Goal: Task Accomplishment & Management: Manage account settings

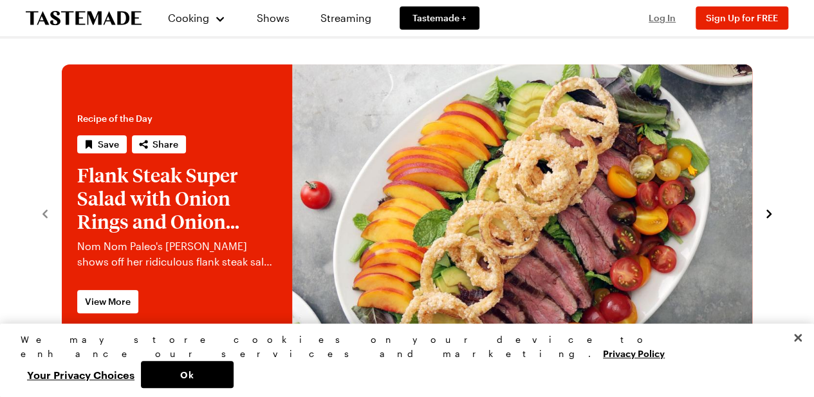
click at [662, 16] on span "Log In" at bounding box center [662, 17] width 27 height 11
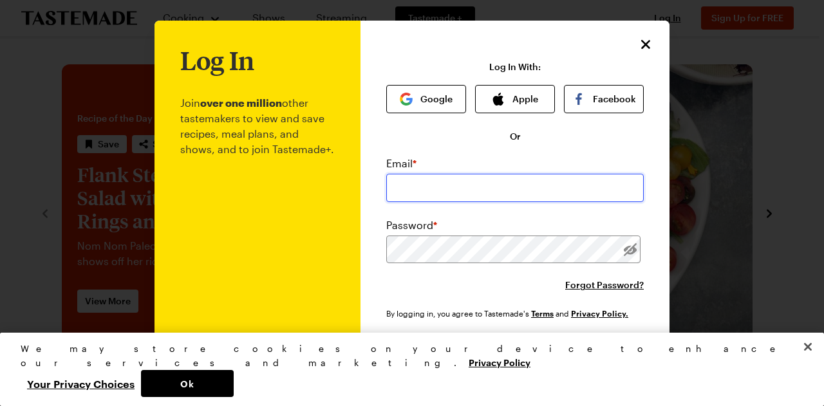
click at [451, 198] on input "email" at bounding box center [514, 188] width 257 height 28
type input "[EMAIL_ADDRESS][DOMAIN_NAME]"
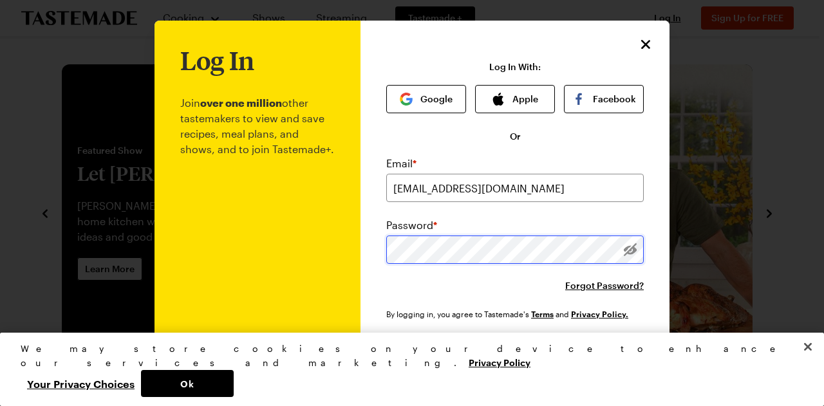
click at [293, 254] on div "Log In Join over one million other tastemakers to view and save recipes, meal p…" at bounding box center [411, 247] width 515 height 452
click at [314, 271] on div "Log In Join over one million other tastemakers to view and save recipes, meal p…" at bounding box center [411, 247] width 515 height 452
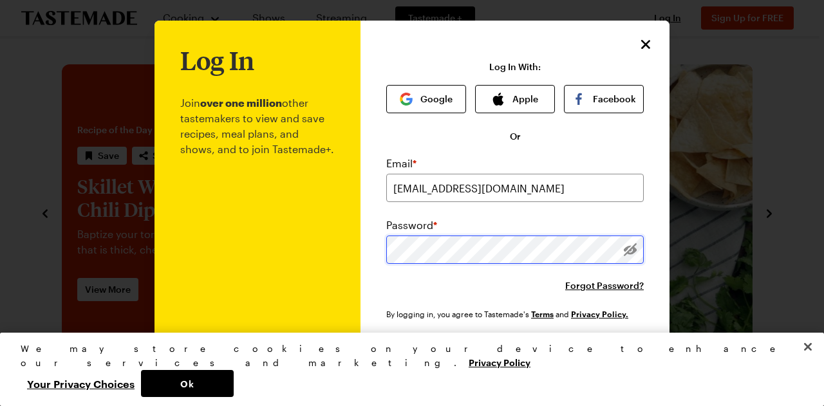
scroll to position [88, 0]
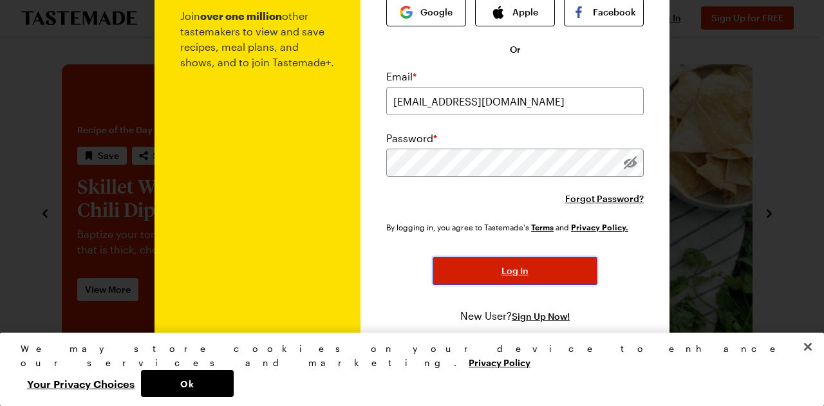
click at [480, 271] on button "Log In" at bounding box center [515, 271] width 165 height 28
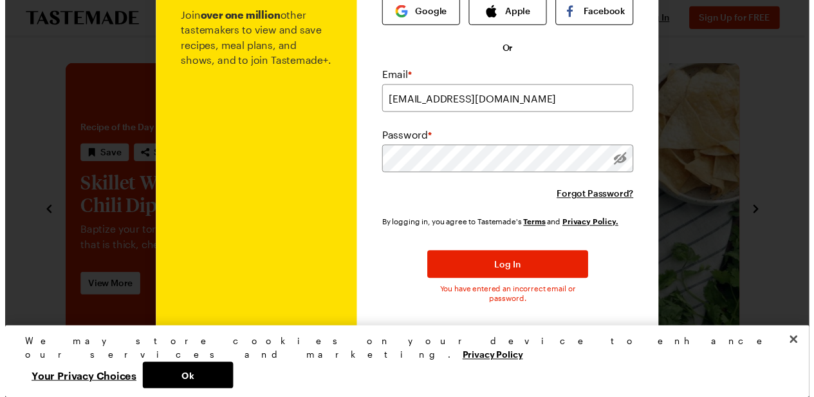
scroll to position [0, 0]
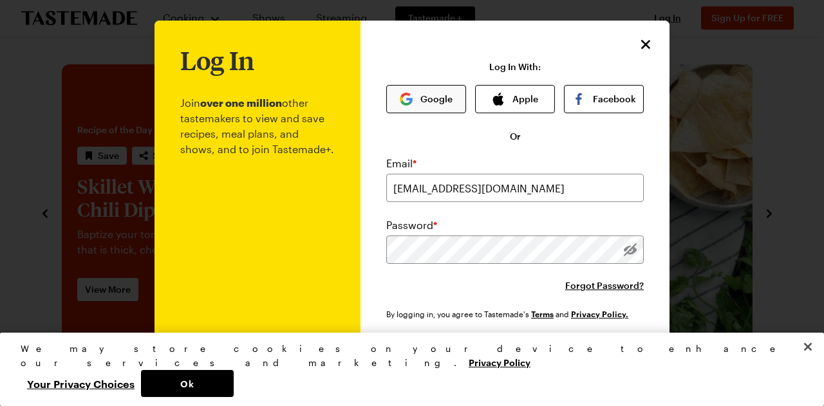
click at [421, 106] on button "Google" at bounding box center [426, 99] width 80 height 28
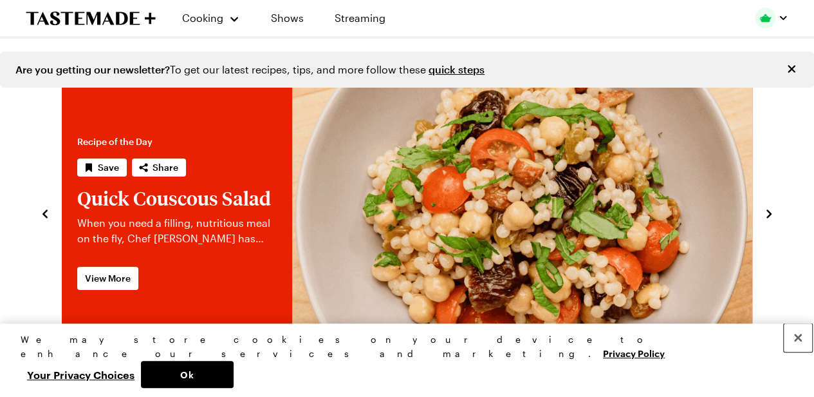
click at [797, 351] on button "Close" at bounding box center [798, 337] width 28 height 28
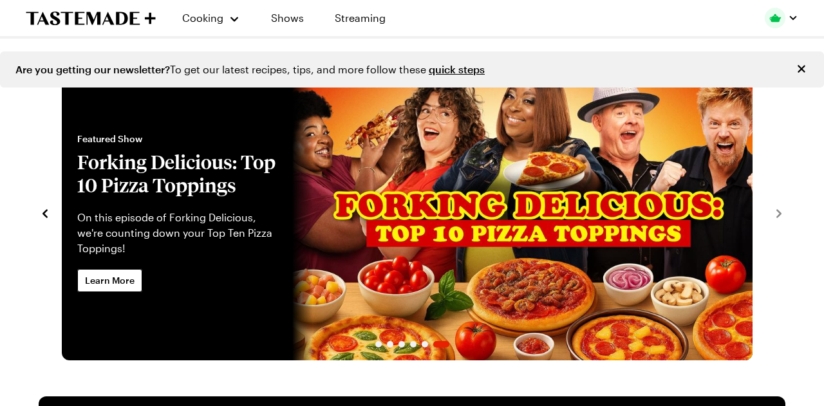
click at [785, 8] on button "button" at bounding box center [781, 18] width 33 height 21
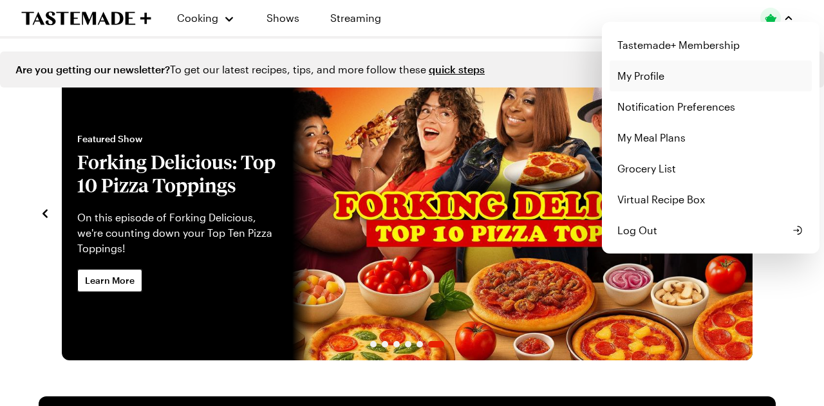
click at [699, 80] on link "My Profile" at bounding box center [711, 76] width 202 height 31
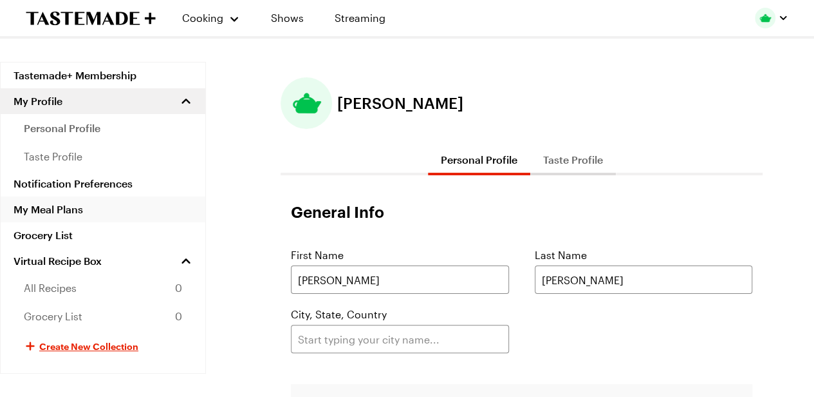
click at [88, 208] on link "My Meal Plans" at bounding box center [103, 209] width 205 height 26
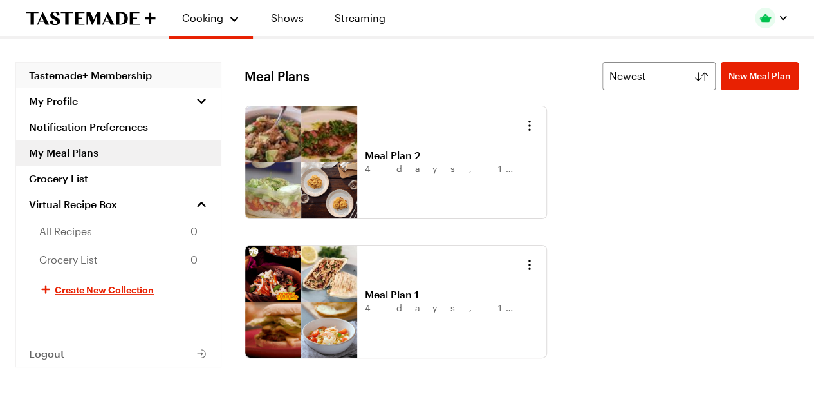
click at [124, 74] on link "Tastemade+ Membership" at bounding box center [118, 75] width 205 height 26
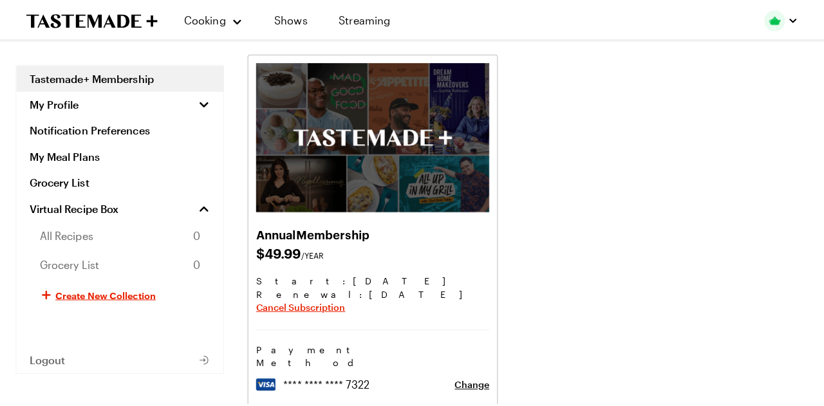
scroll to position [55, 0]
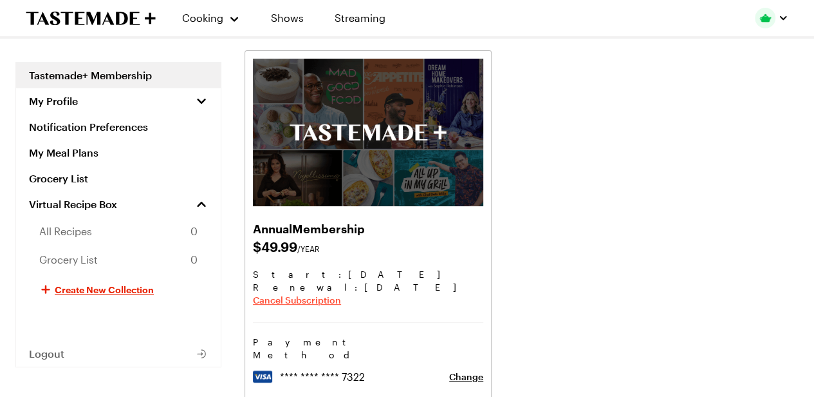
click at [306, 303] on span "Cancel Subscription" at bounding box center [297, 300] width 88 height 13
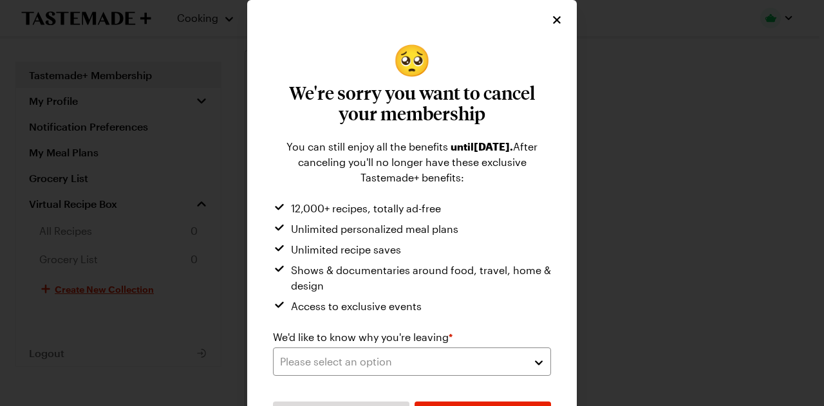
scroll to position [44, 0]
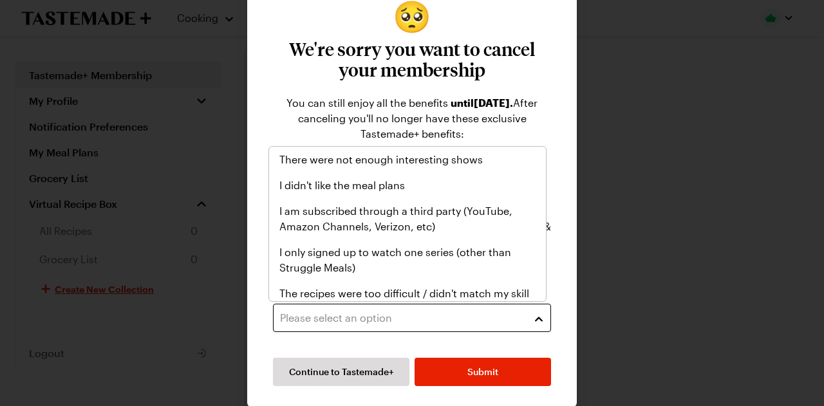
click at [431, 312] on div "Please select an option" at bounding box center [402, 317] width 245 height 15
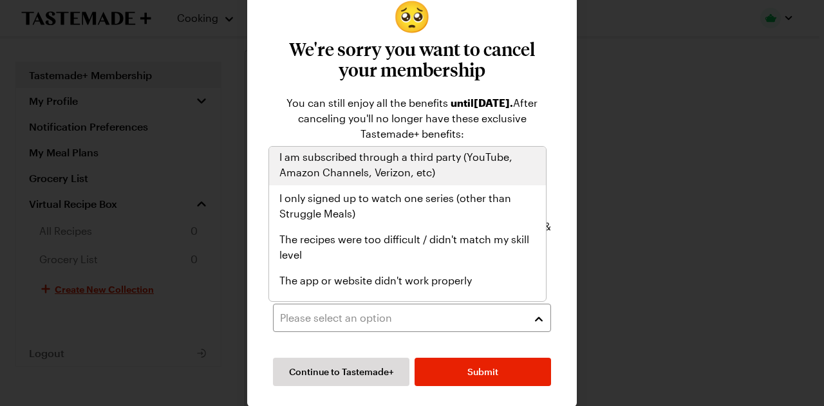
scroll to position [149, 0]
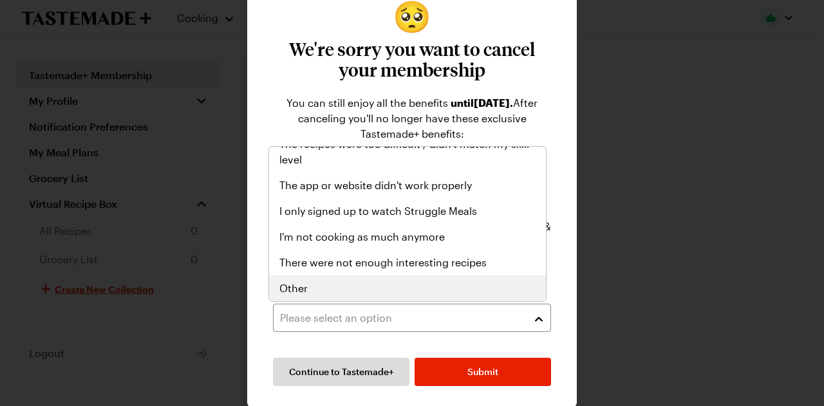
click at [309, 281] on div "Other" at bounding box center [407, 288] width 256 height 15
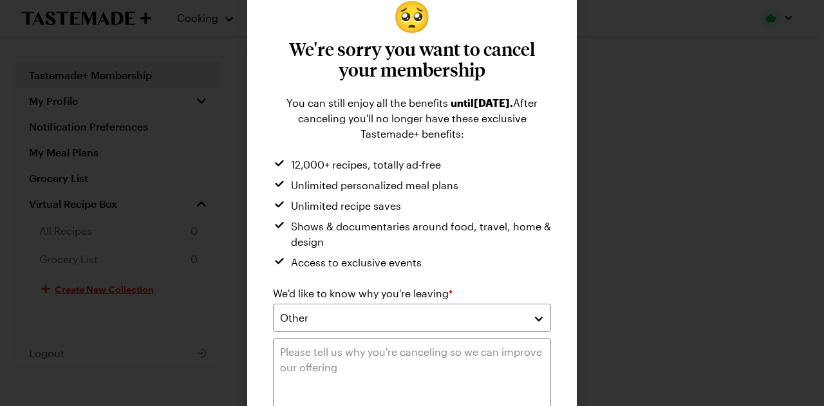
scroll to position [98, 0]
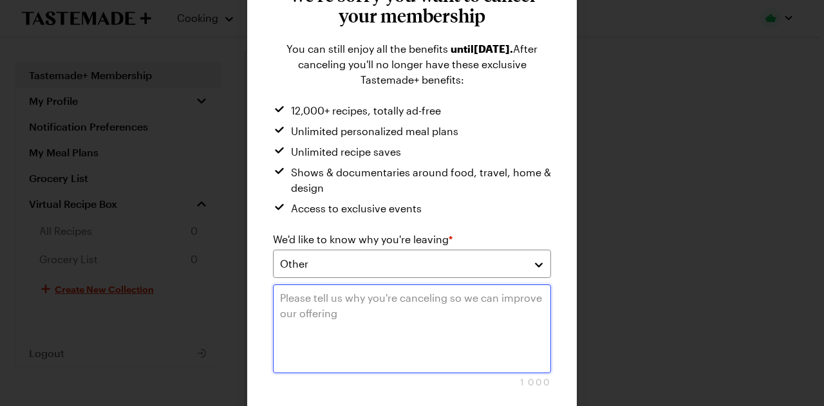
click at [395, 319] on textarea at bounding box center [412, 329] width 278 height 89
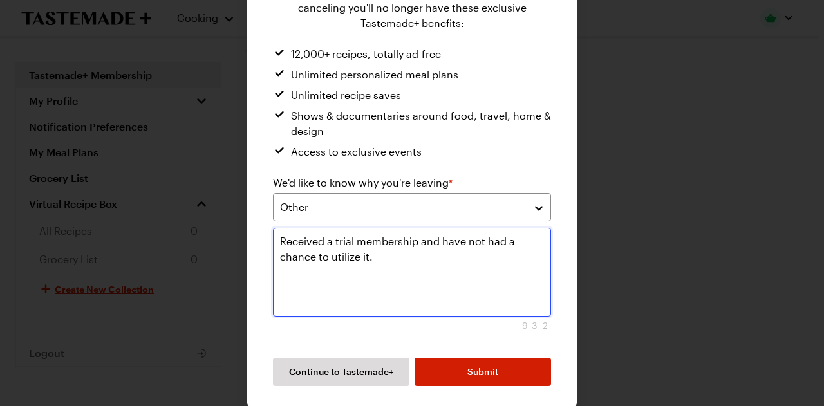
type textarea "Received a trial membership and have not had a chance to utilize it."
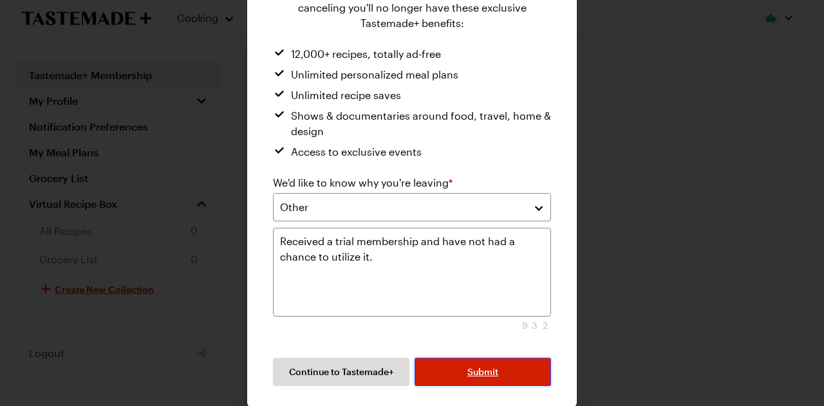
click at [471, 374] on span "Submit" at bounding box center [482, 372] width 31 height 13
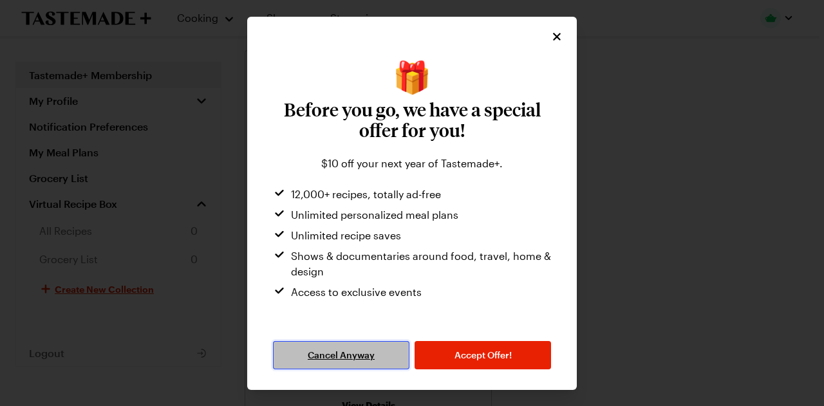
click at [361, 361] on span "Cancel Anyway" at bounding box center [341, 355] width 67 height 13
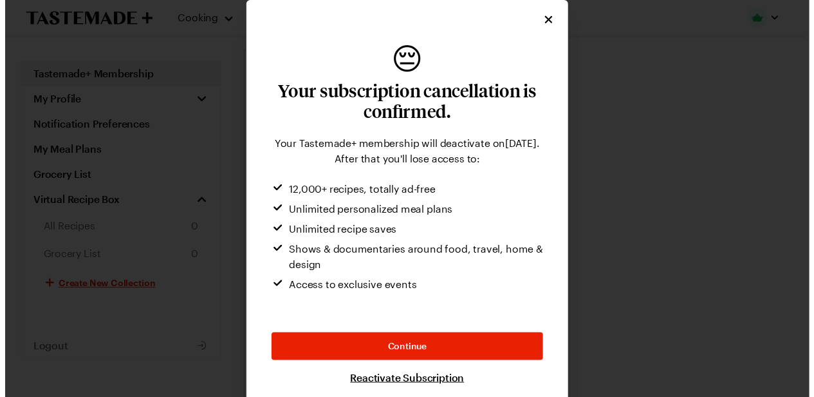
scroll to position [8, 0]
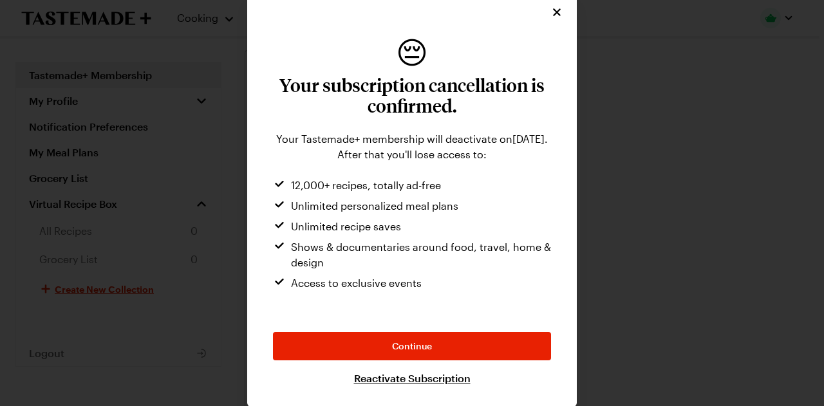
click at [549, 20] on div "😔 Your subscription cancellation is confirmed. Your Tastemade+ membership will …" at bounding box center [412, 199] width 330 height 415
click at [554, 12] on icon "Close" at bounding box center [557, 11] width 13 height 13
